Goal: Task Accomplishment & Management: Manage account settings

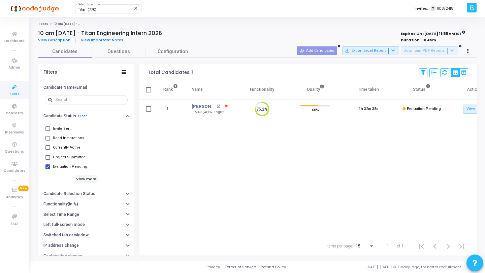
scroll to position [14, 17]
click at [445, 77] on div "Save View Delete View Select S No Name Questions Functionality Quality Time Tak…" at bounding box center [442, 72] width 49 height 15
click at [445, 75] on icon at bounding box center [444, 72] width 5 height 5
click at [445, 75] on button at bounding box center [444, 72] width 9 height 9
click at [439, 73] on div "Save View Delete View Select S No Name Questions Functionality Quality Time Tak…" at bounding box center [442, 72] width 49 height 9
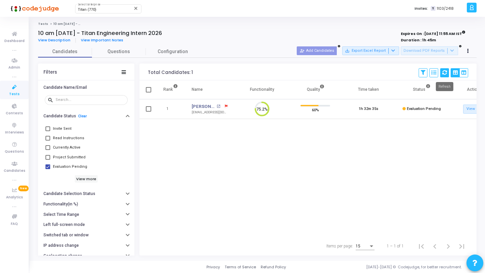
click at [444, 73] on icon at bounding box center [444, 72] width 5 height 5
click at [15, 91] on icon at bounding box center [14, 87] width 14 height 8
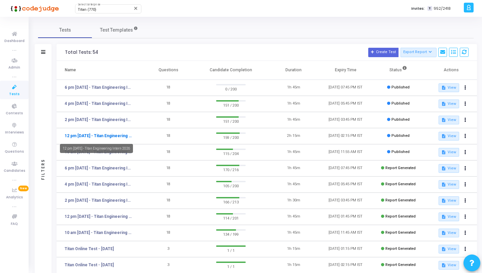
click at [94, 136] on link "12 pm [DATE] - Titan Engineering Intern 2026" at bounding box center [98, 136] width 67 height 6
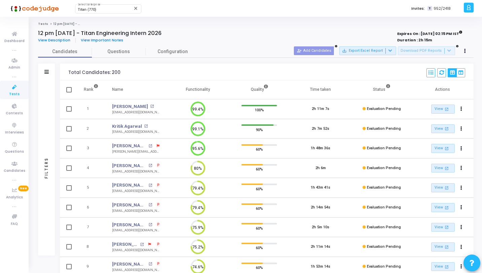
click at [49, 111] on div "Filters" at bounding box center [46, 167] width 17 height 175
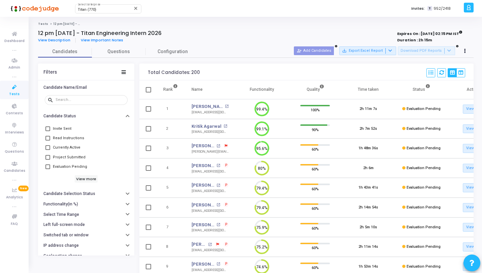
click at [76, 166] on span "Evaluation Pending" at bounding box center [70, 167] width 34 height 8
click at [48, 169] on input "Evaluation Pending" at bounding box center [47, 169] width 0 height 0
checkbox input "true"
click at [441, 73] on icon at bounding box center [441, 72] width 5 height 5
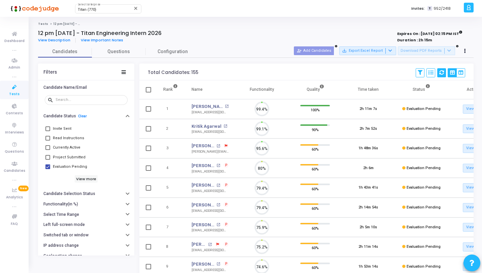
scroll to position [14, 17]
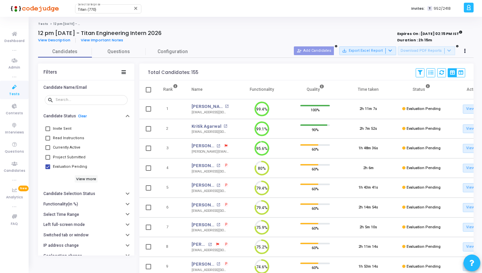
click at [21, 92] on link "Tests" at bounding box center [14, 90] width 29 height 19
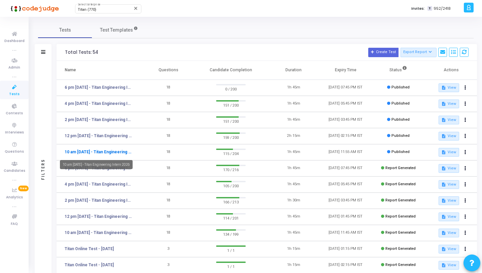
click at [88, 152] on link "10 am [DATE] - Titan Engineering Intern 2026" at bounding box center [98, 152] width 67 height 6
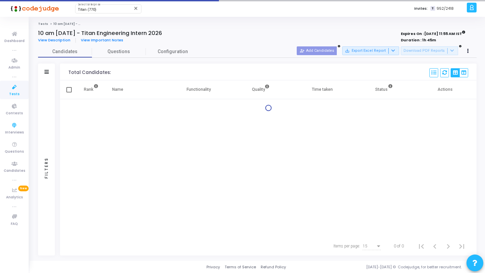
click at [51, 121] on div "Filters" at bounding box center [46, 167] width 17 height 175
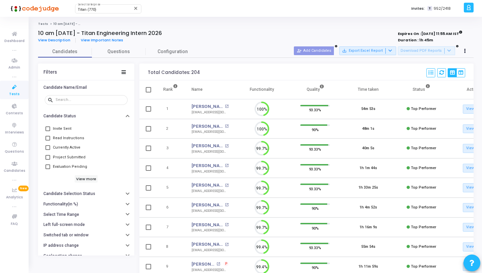
click at [69, 163] on mat-checkbox "Evaluation Pending" at bounding box center [86, 166] width 83 height 9
click at [69, 164] on span "Evaluation Pending" at bounding box center [70, 167] width 34 height 8
click at [48, 169] on input "Evaluation Pending" at bounding box center [47, 169] width 0 height 0
checkbox input "true"
